Goal: Information Seeking & Learning: Learn about a topic

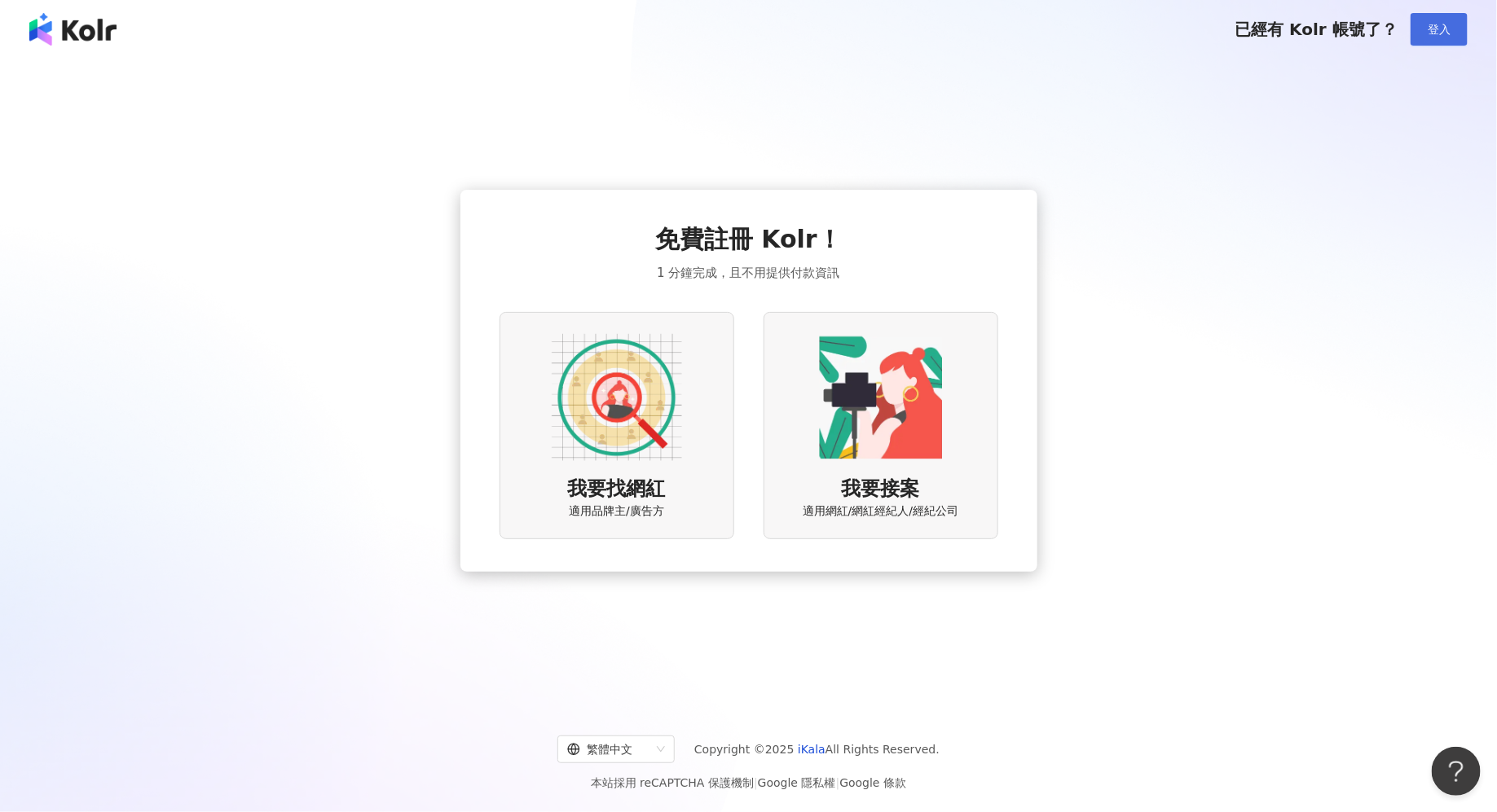
click at [1445, 32] on span "登入" at bounding box center [1439, 29] width 23 height 13
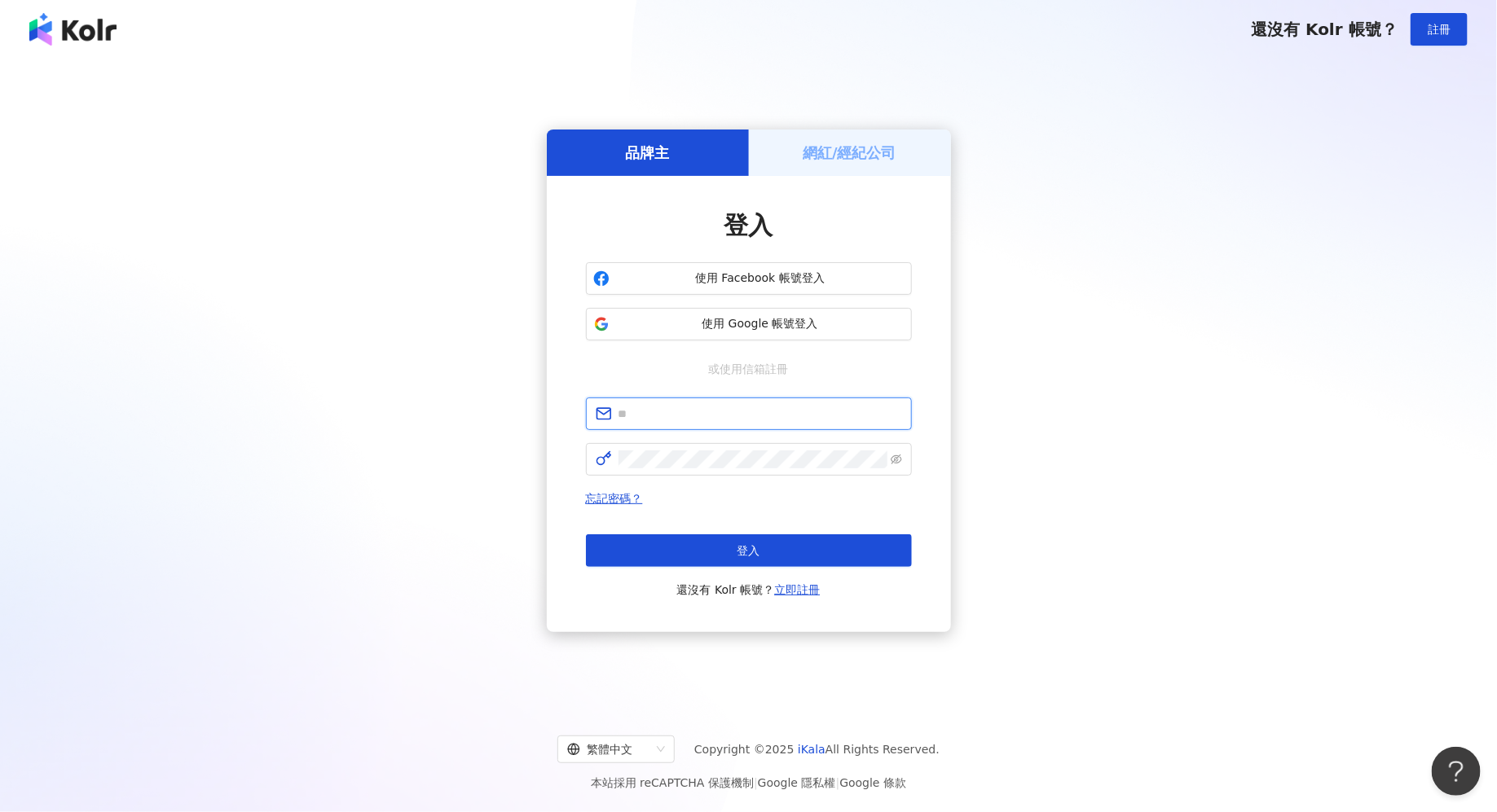
click at [721, 406] on input "text" at bounding box center [760, 413] width 284 height 18
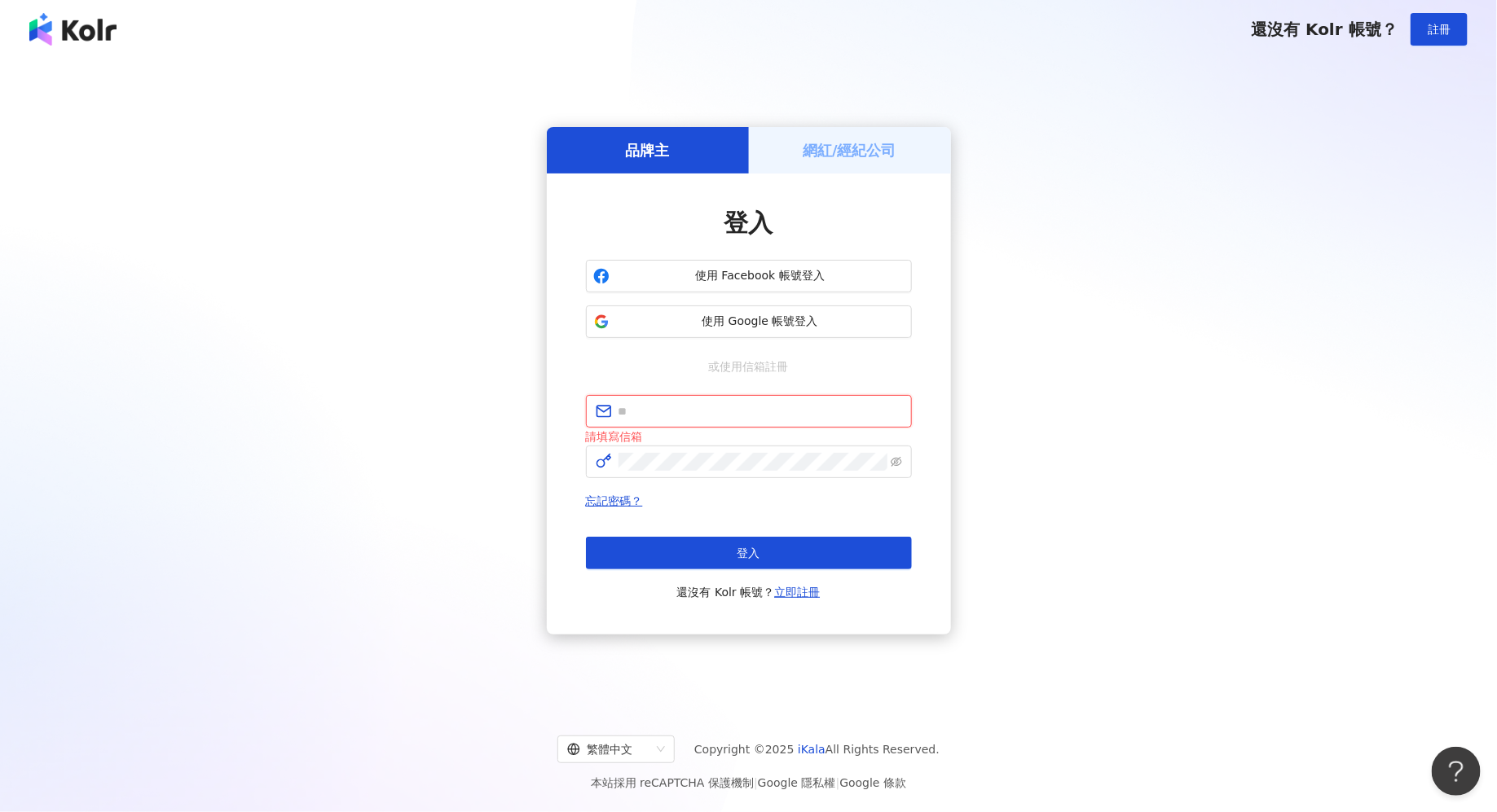
type input "**********"
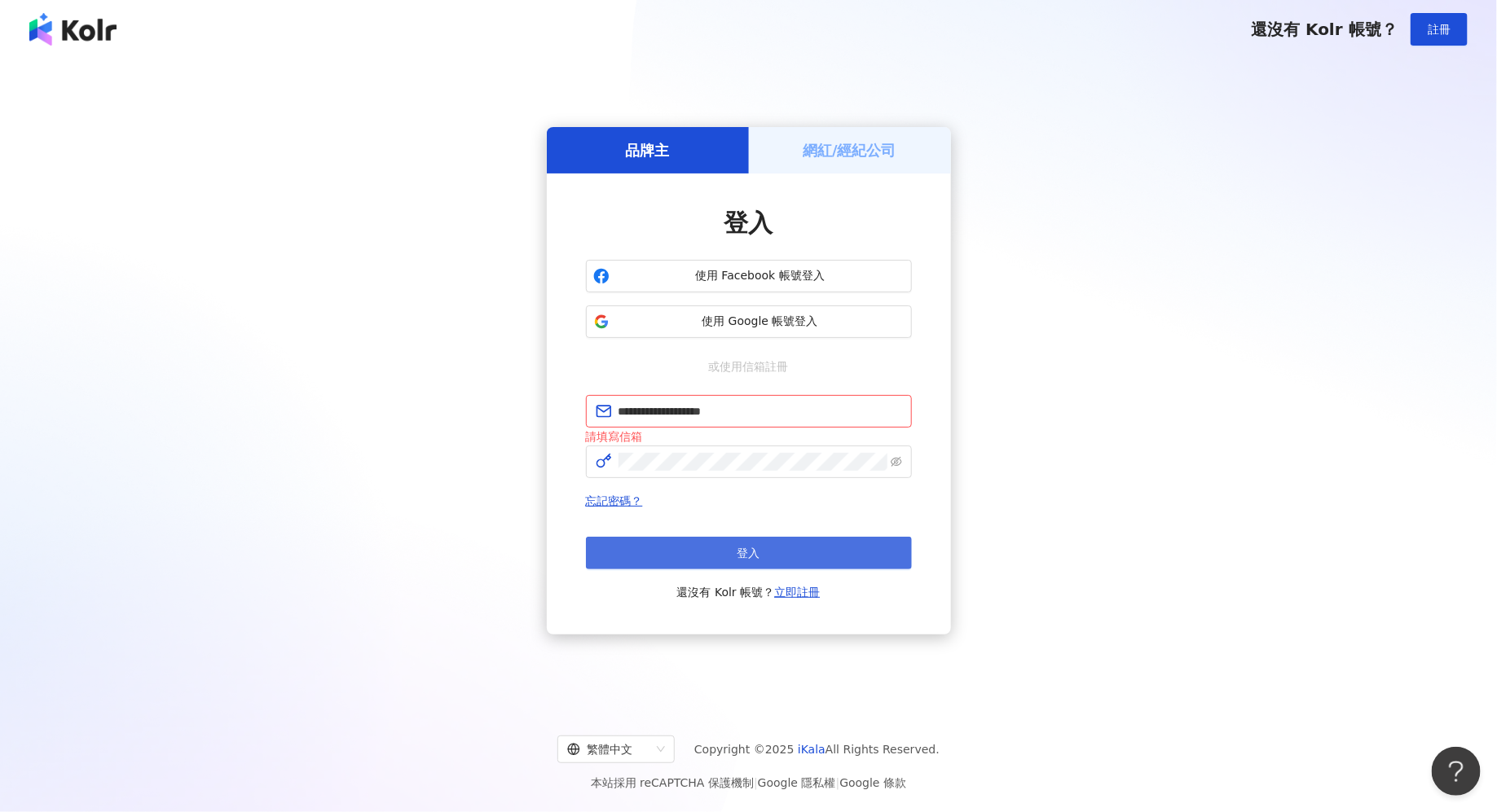
click at [747, 559] on span "登入" at bounding box center [748, 552] width 23 height 13
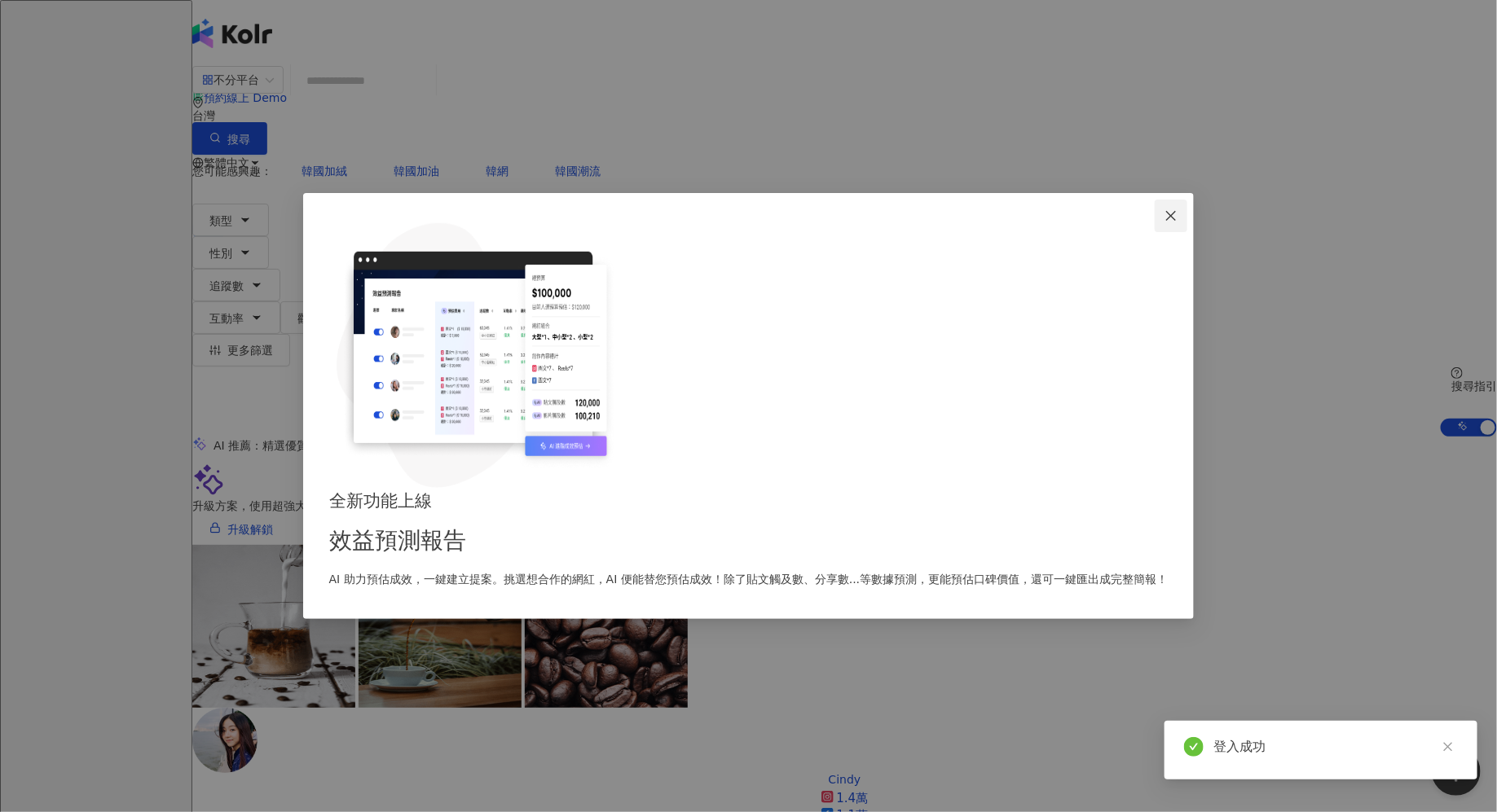
click at [1166, 221] on icon "close" at bounding box center [1171, 216] width 10 height 10
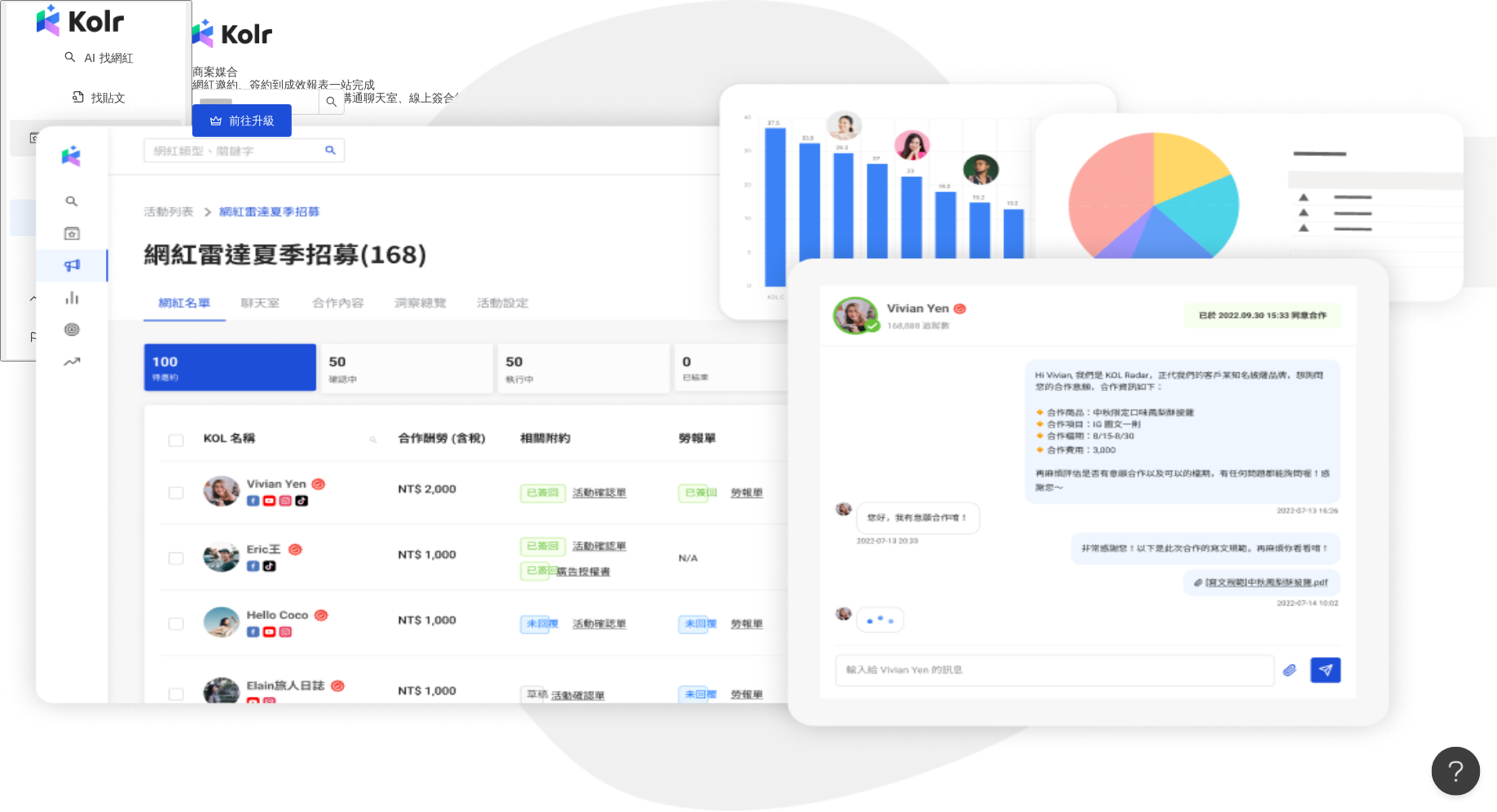
click at [61, 156] on span "資源庫" at bounding box center [66, 137] width 34 height 36
click at [75, 298] on link "效益預測報告 BETA" at bounding box center [99, 325] width 139 height 62
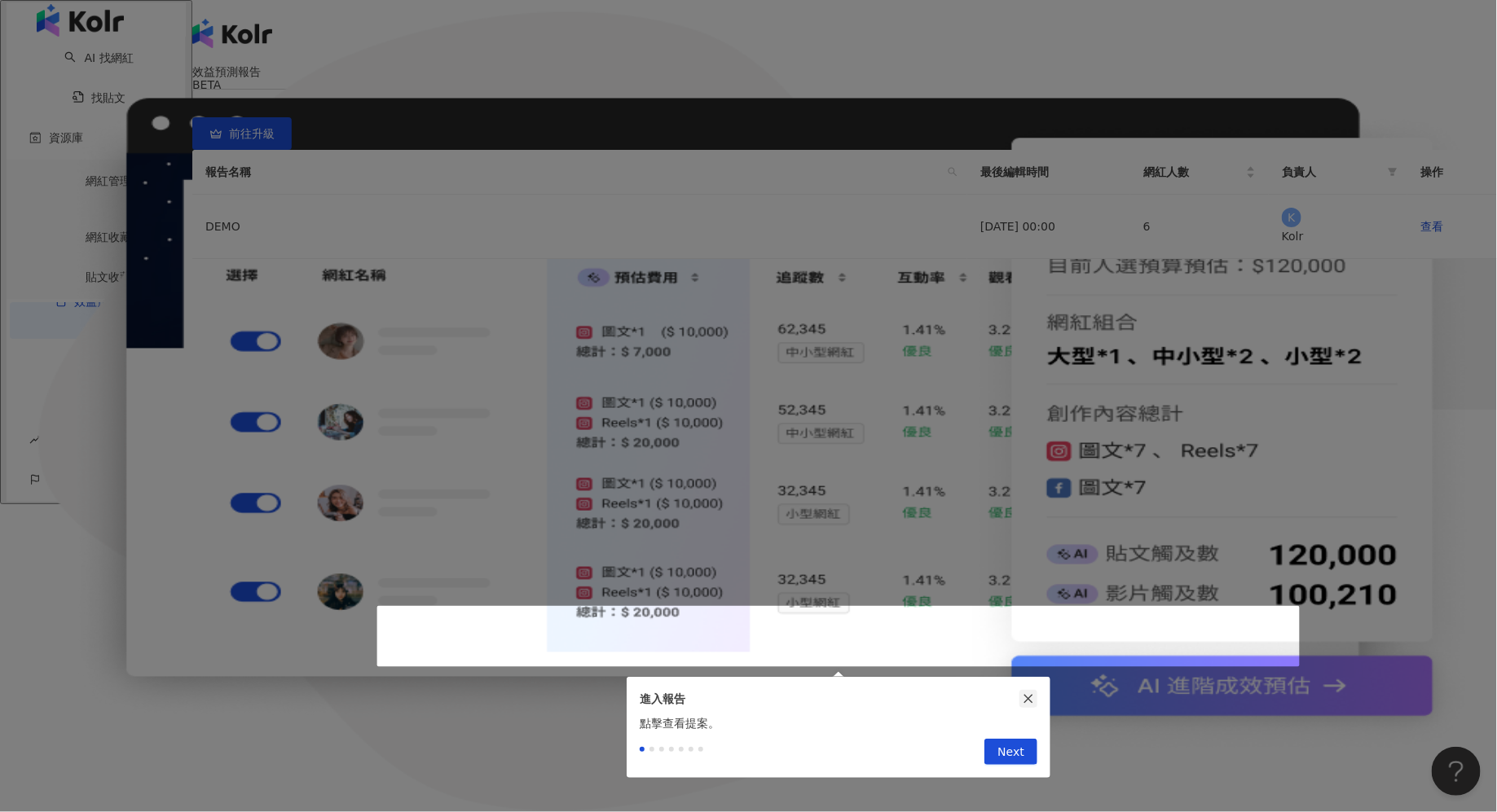
click at [1026, 691] on button "button" at bounding box center [1028, 699] width 18 height 18
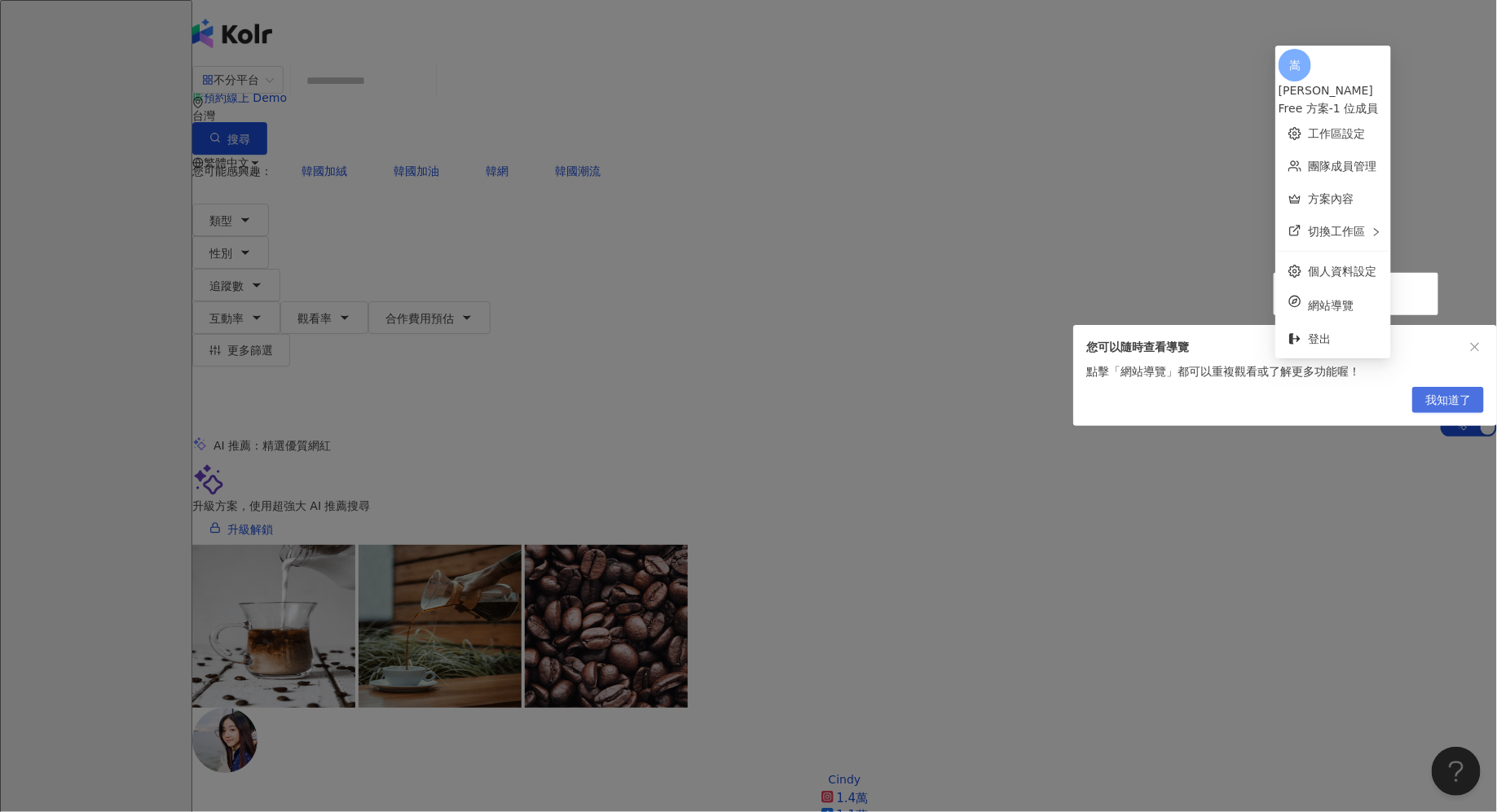
click at [1423, 407] on button "我知道了" at bounding box center [1448, 400] width 72 height 26
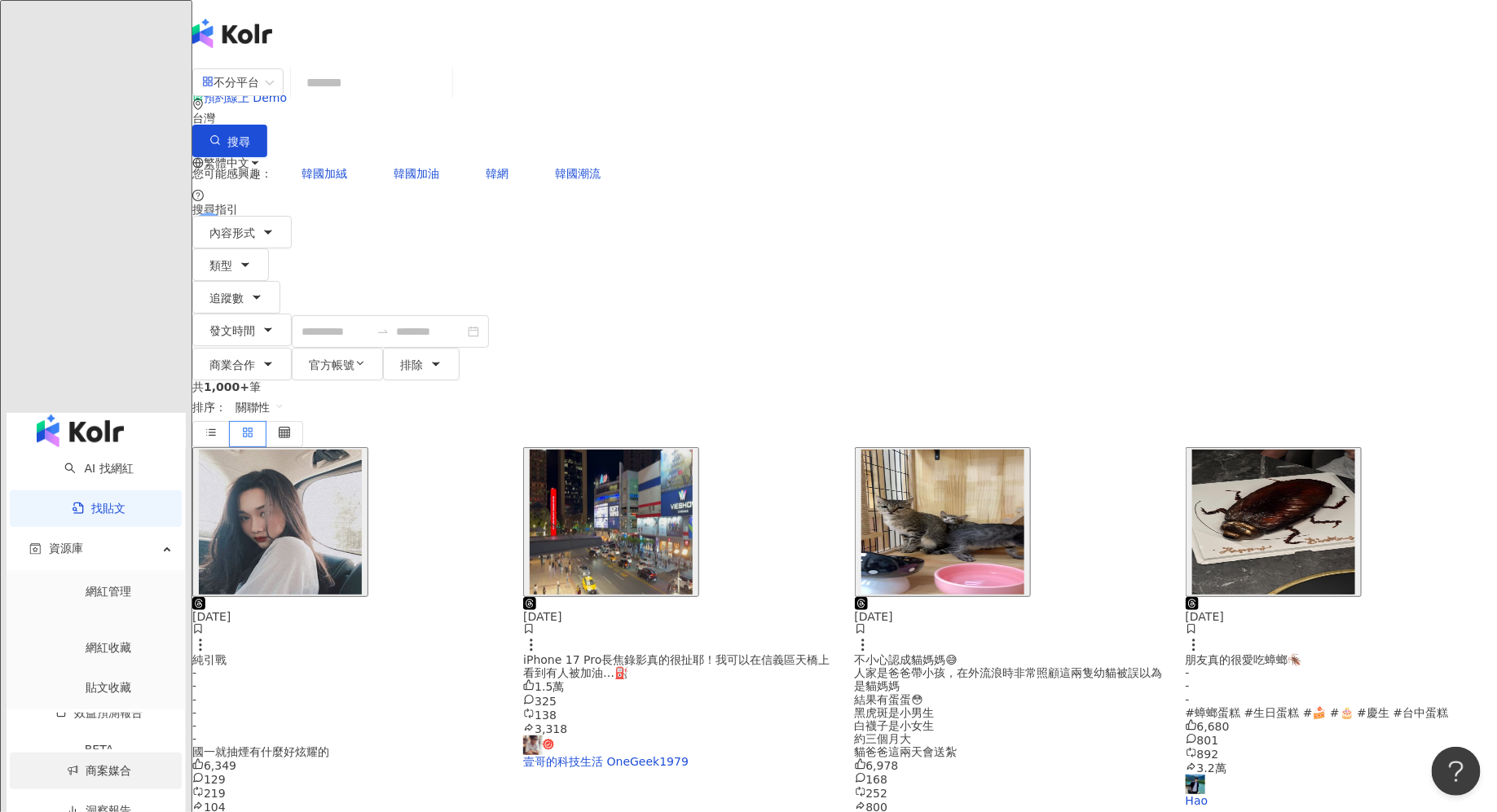
click at [75, 764] on link "商案媒合" at bounding box center [99, 770] width 65 height 13
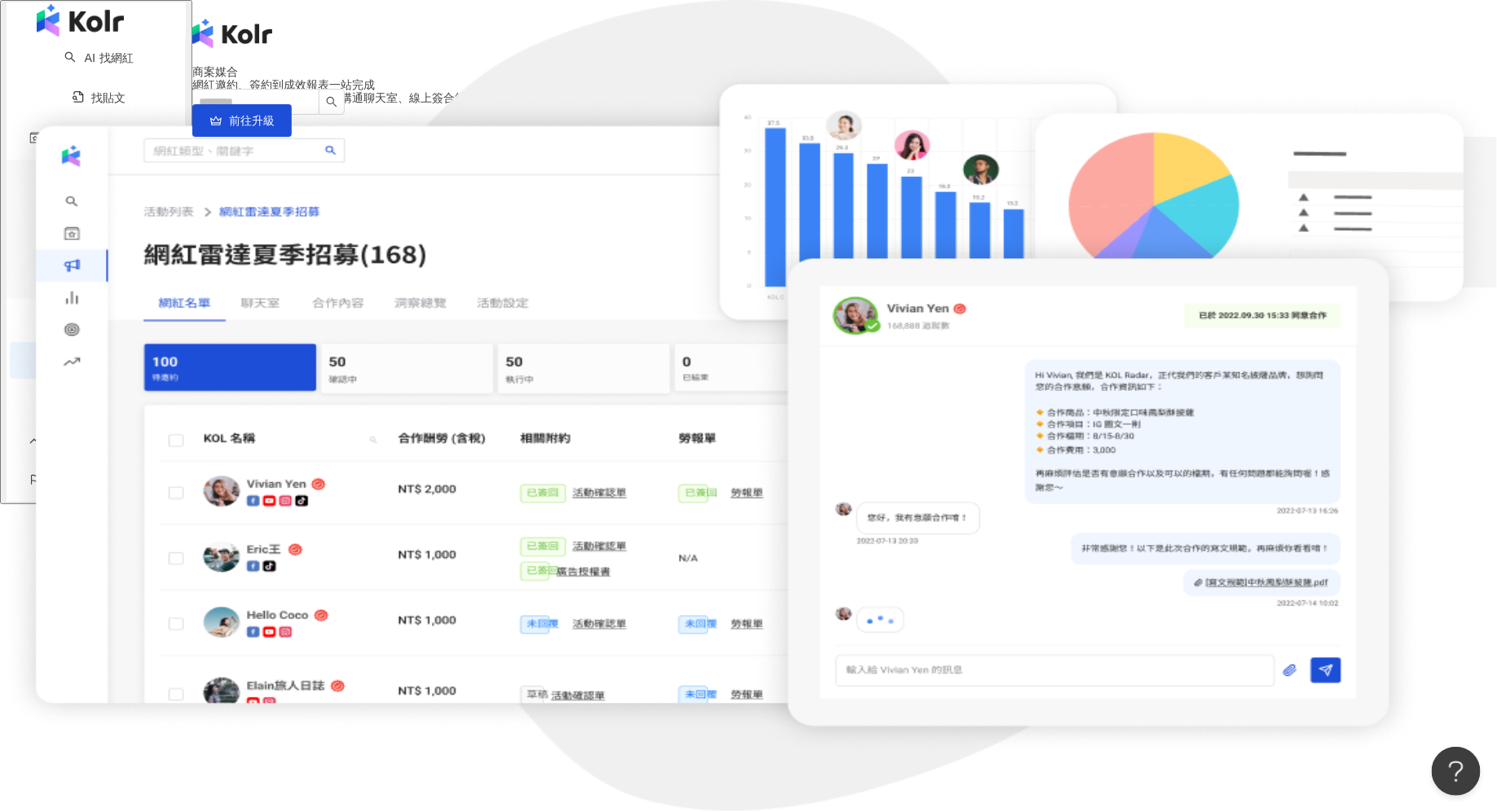
click at [117, 360] on link "商案媒合" at bounding box center [99, 359] width 65 height 13
click at [130, 394] on link "洞察報告" at bounding box center [99, 400] width 65 height 13
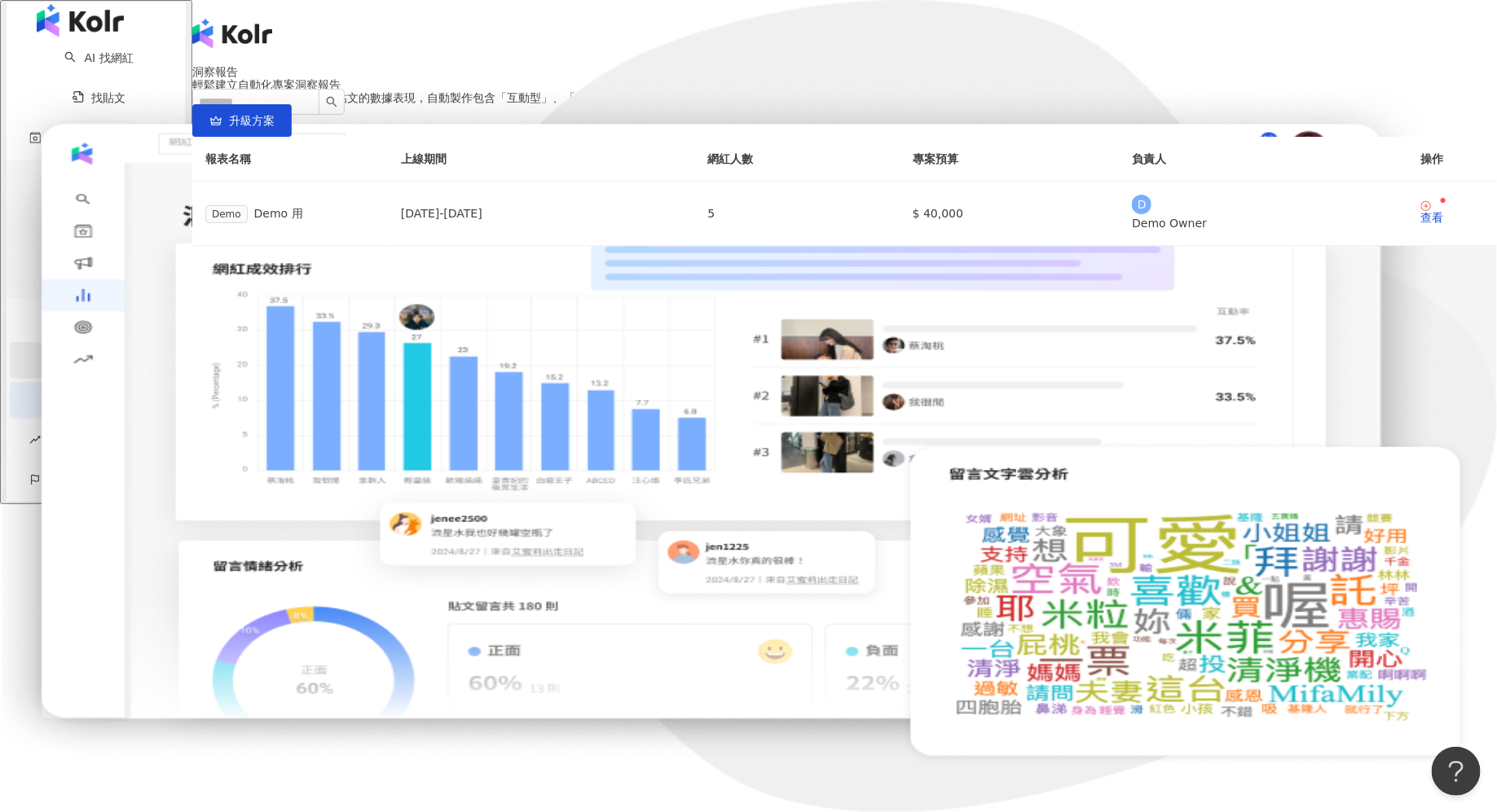
click at [121, 353] on link "商案媒合" at bounding box center [99, 359] width 65 height 13
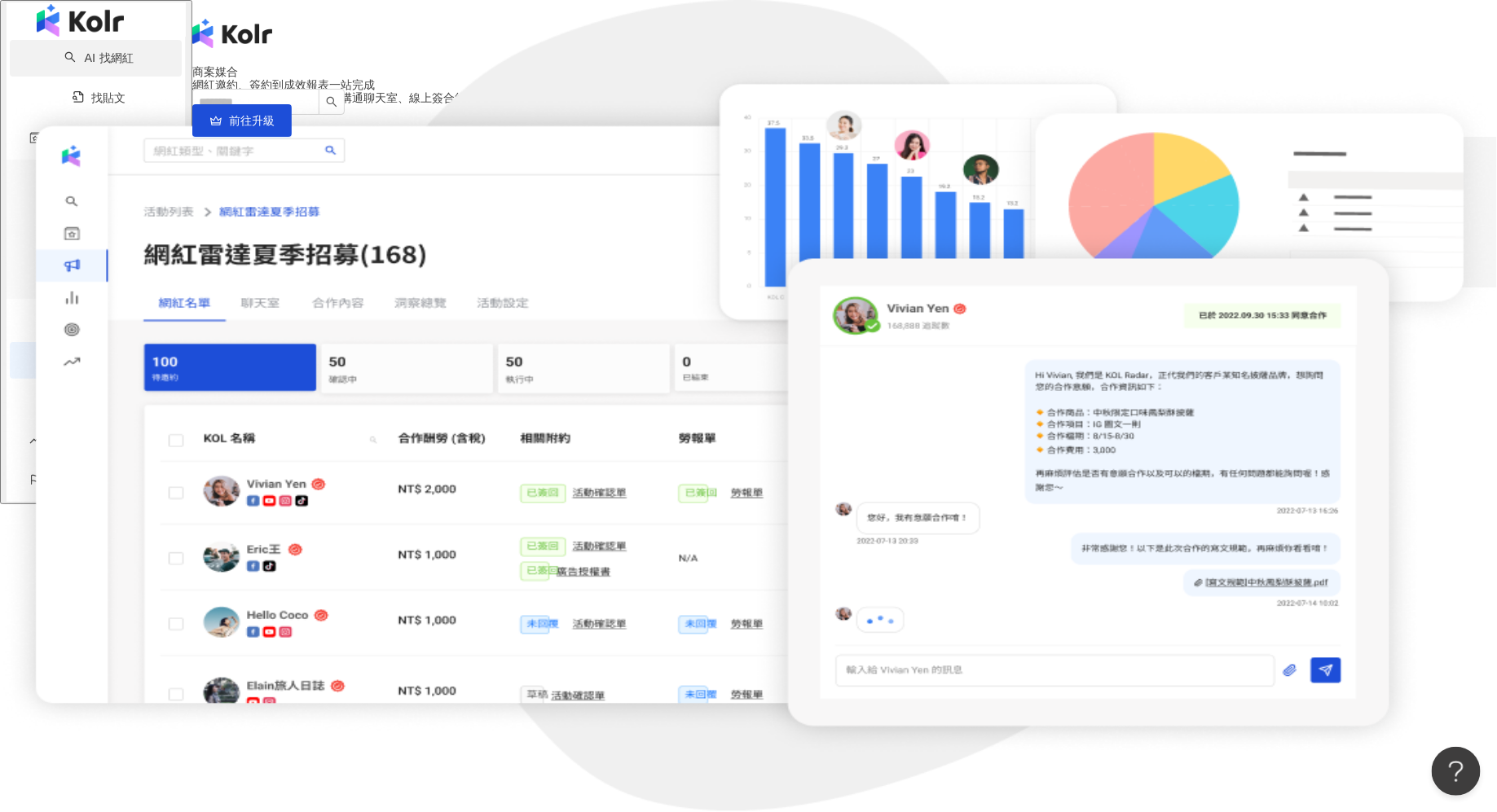
click at [95, 64] on link "AI 找網紅" at bounding box center [98, 58] width 69 height 13
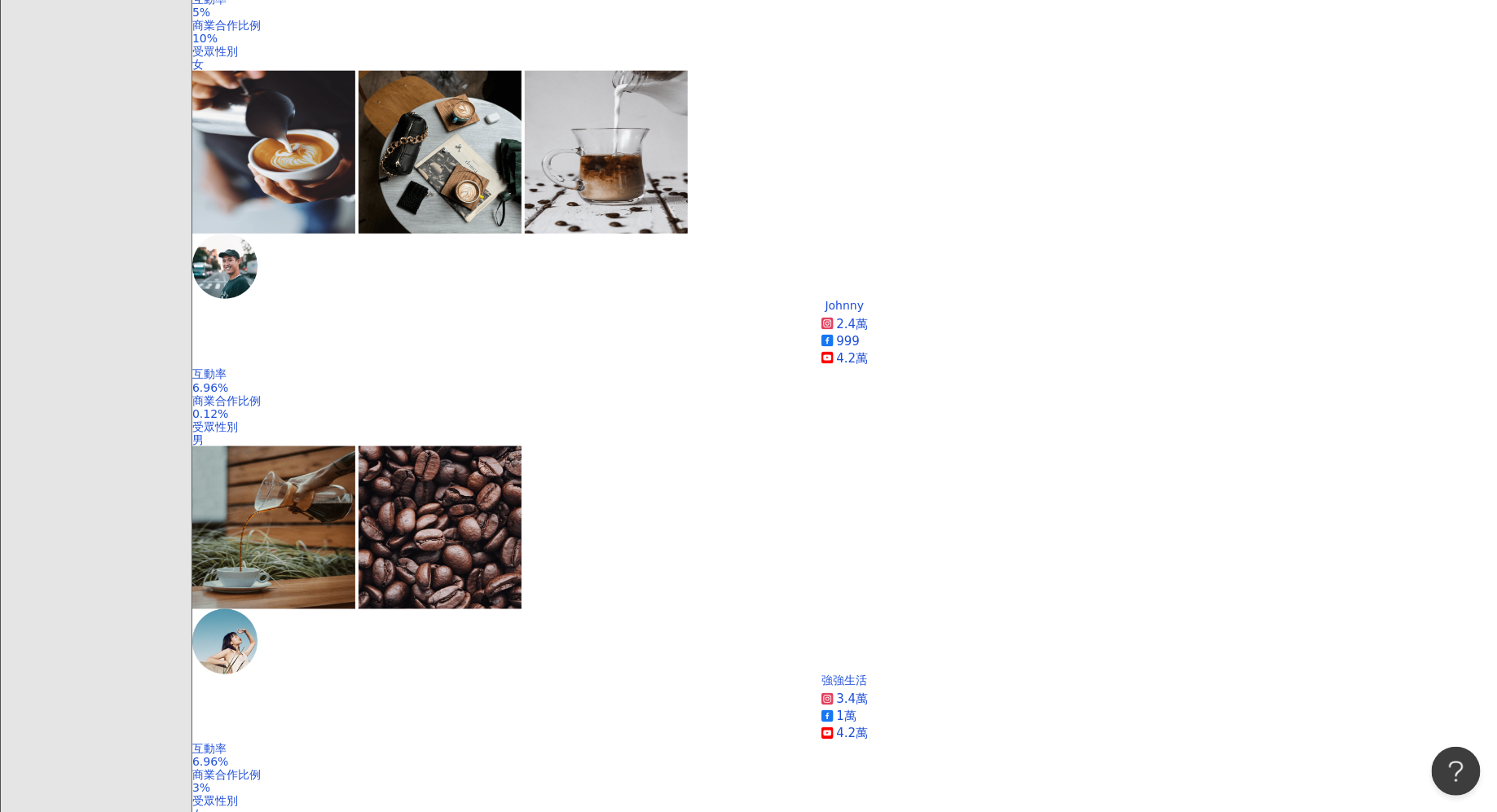
scroll to position [855, 0]
